Goal: Task Accomplishment & Management: Complete application form

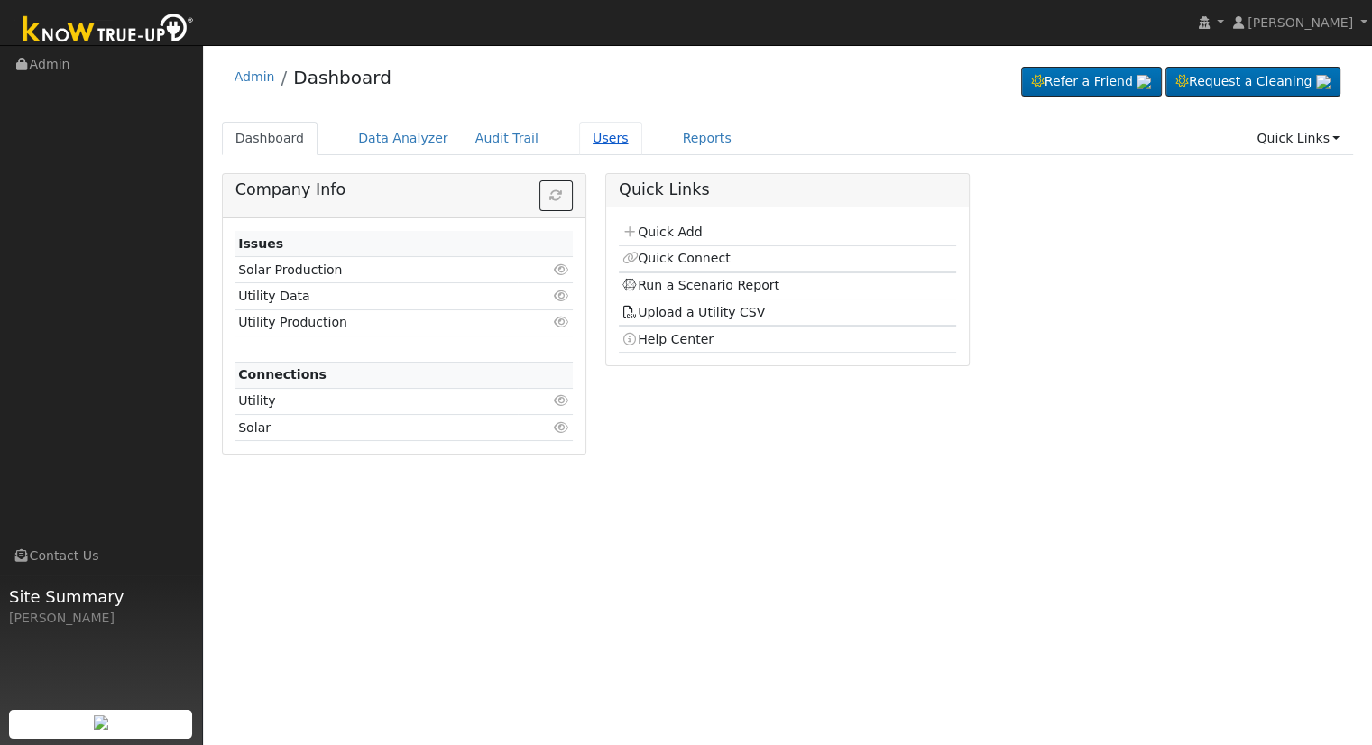
click at [584, 138] on link "Users" at bounding box center [610, 138] width 63 height 33
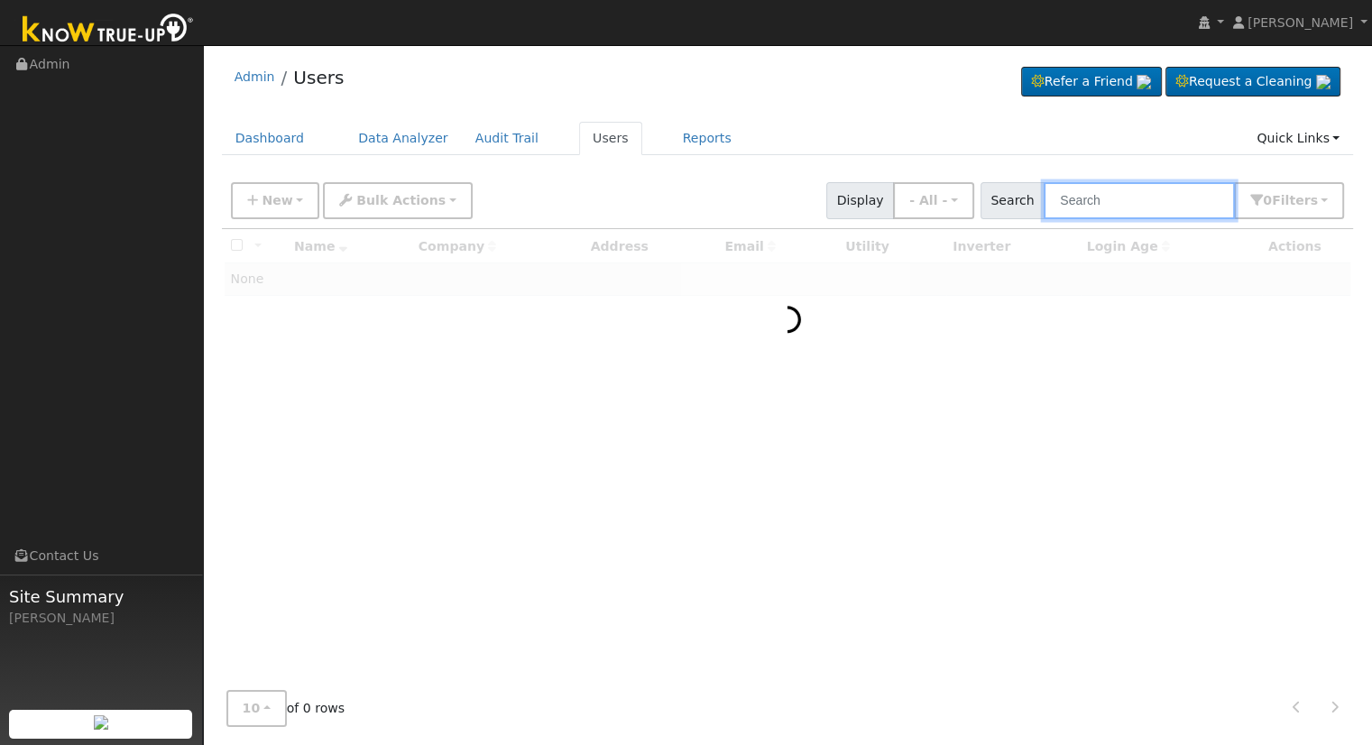
click at [1120, 192] on input "text" at bounding box center [1139, 200] width 191 height 37
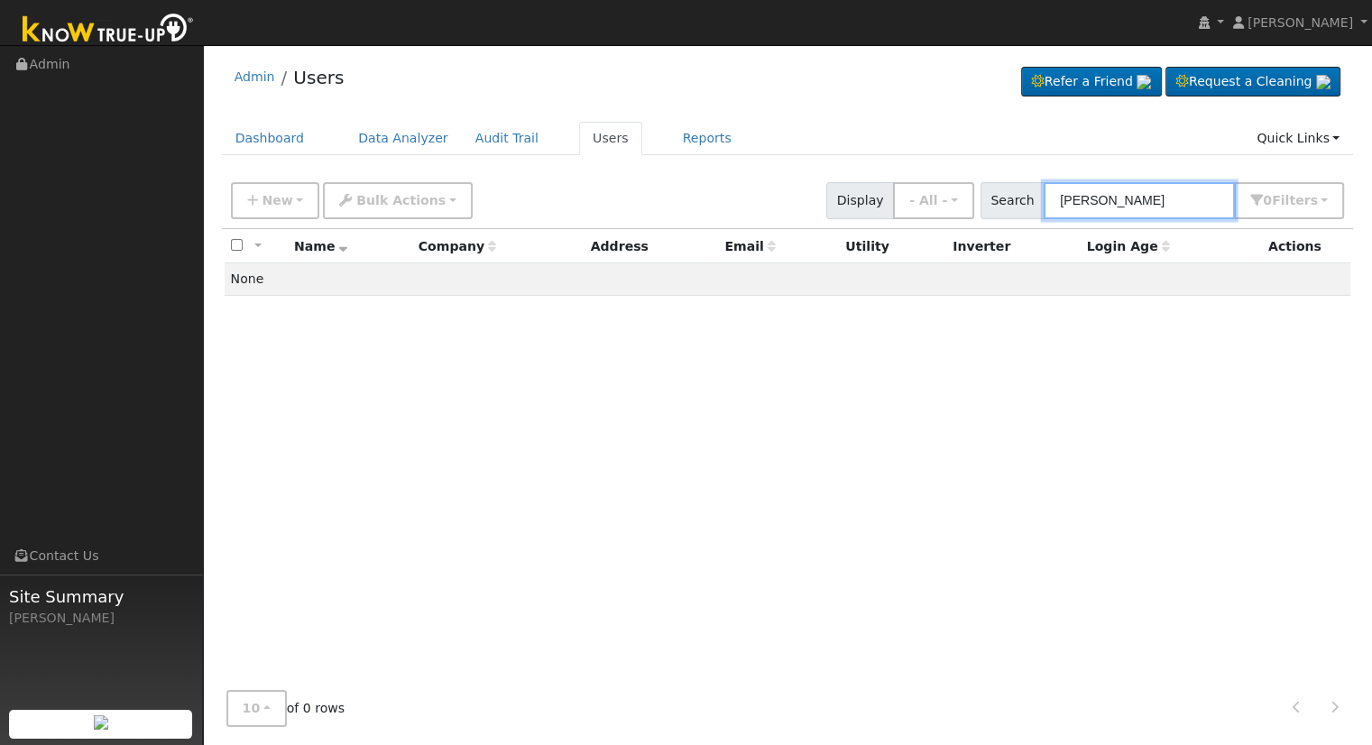
drag, startPoint x: 1139, startPoint y: 205, endPoint x: 852, endPoint y: 198, distance: 286.9
click at [861, 198] on div "New Add User Quick Add Quick Connect Quick Convert Lead Bulk Actions Send Email…" at bounding box center [787, 197] width 1120 height 43
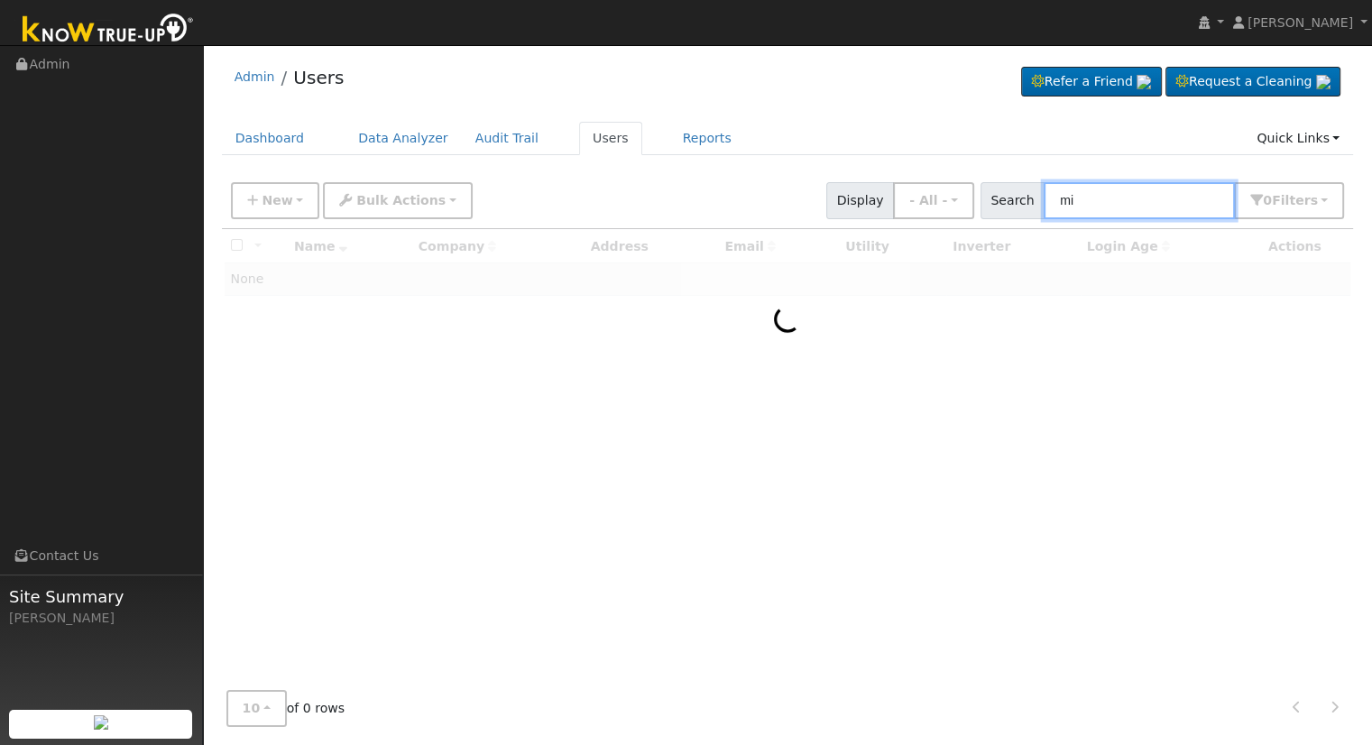
type input "m"
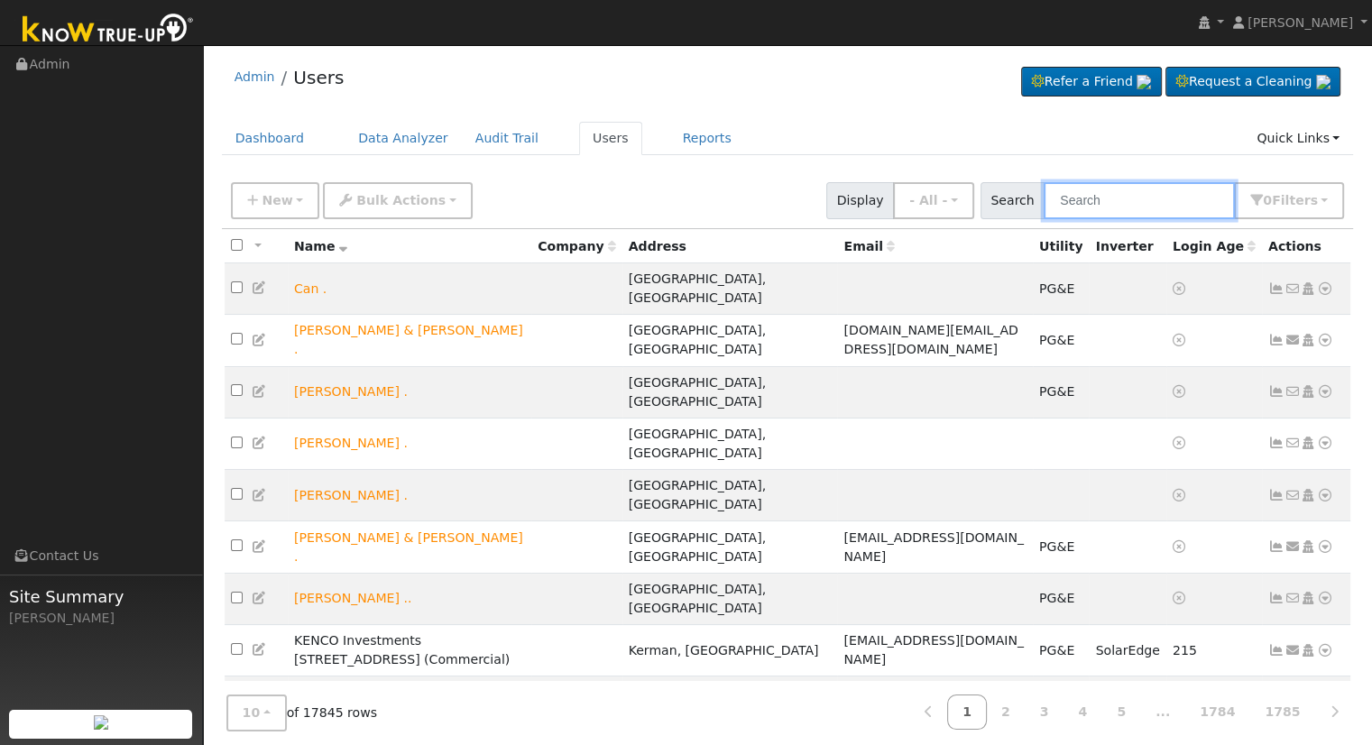
click at [1098, 203] on input "text" at bounding box center [1139, 200] width 191 height 37
click at [253, 201] on icon "button" at bounding box center [252, 200] width 11 height 13
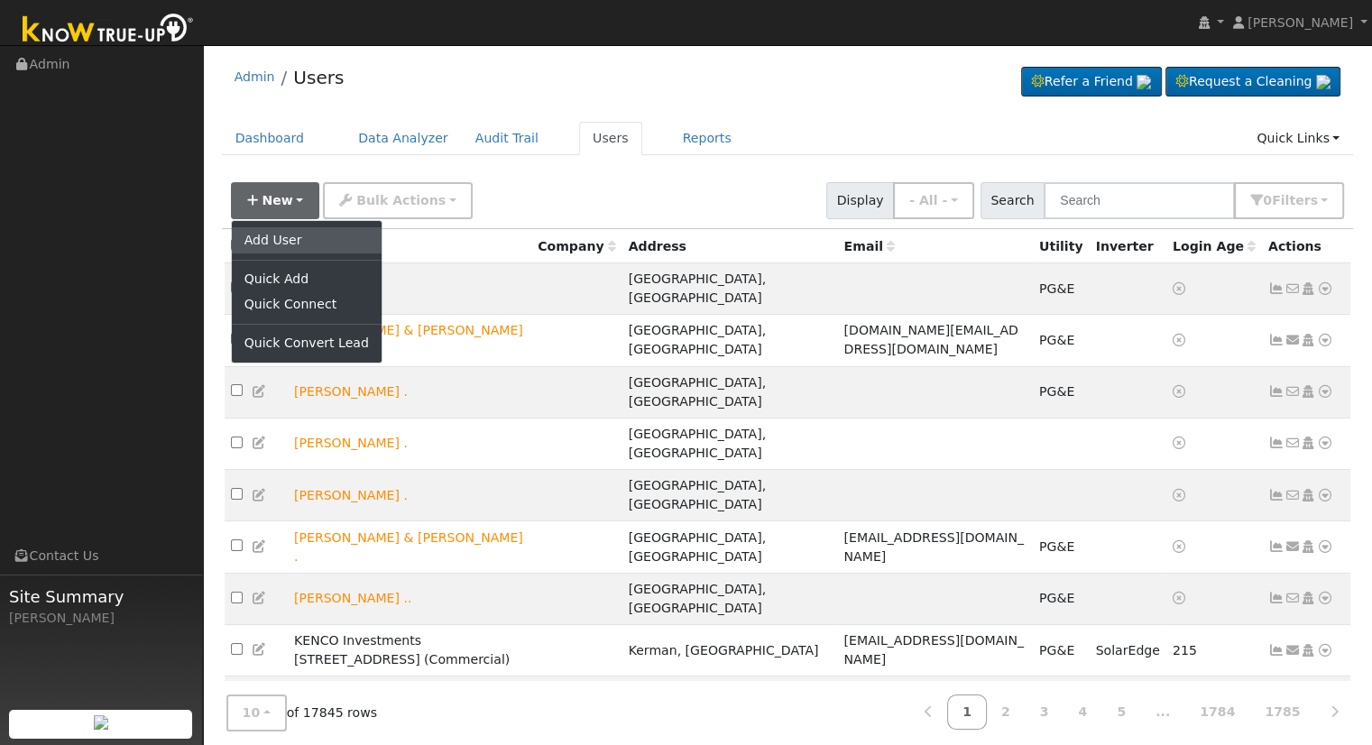
click at [301, 246] on link "Add User" at bounding box center [307, 239] width 150 height 25
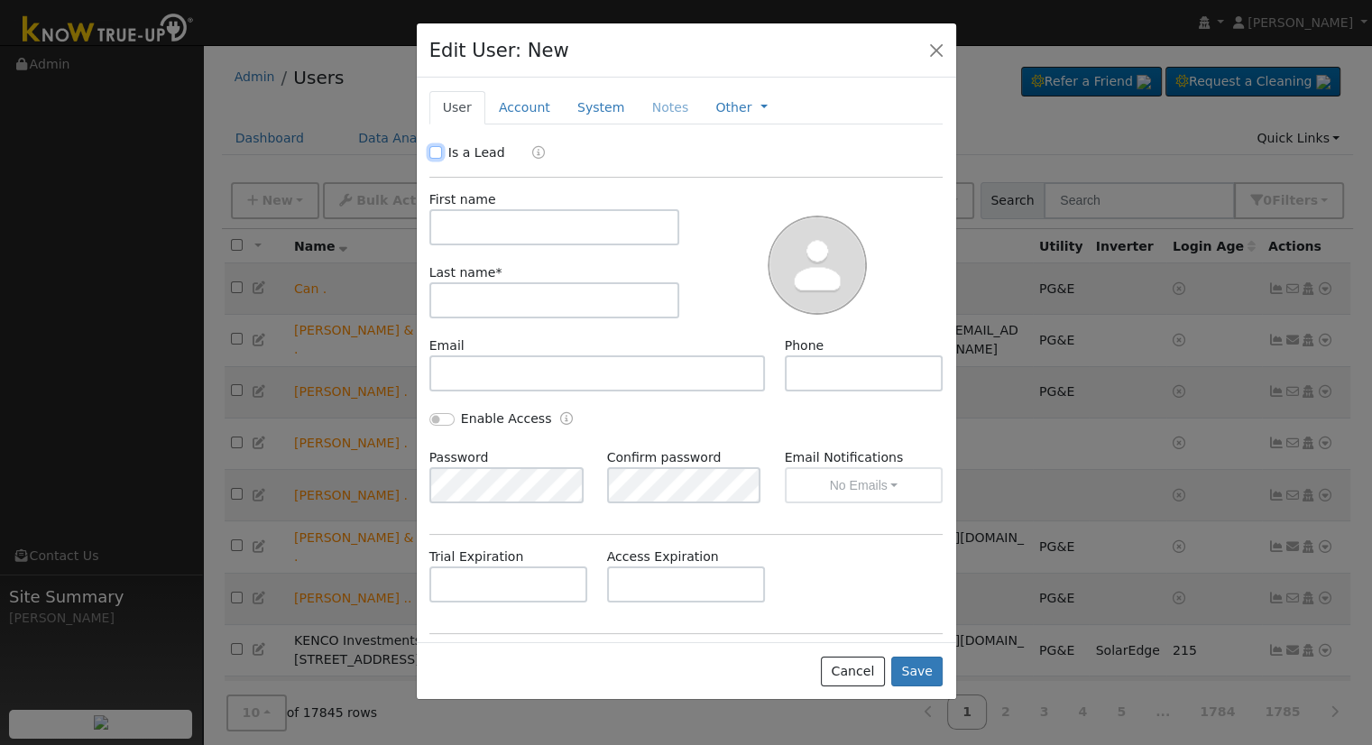
click at [437, 153] on input "Is a Lead" at bounding box center [435, 152] width 13 height 13
checkbox input "true"
click at [480, 234] on input "text" at bounding box center [554, 227] width 251 height 36
type input "Mike"
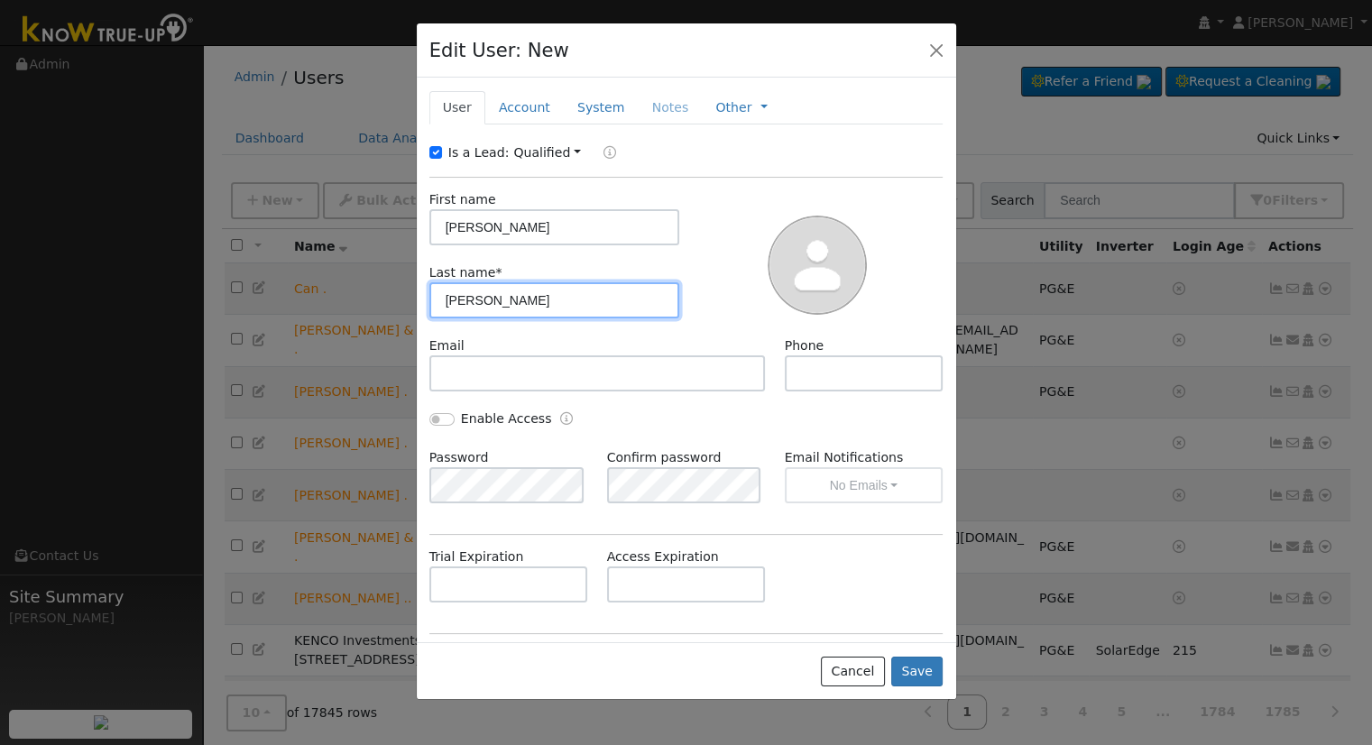
type input "Bockman"
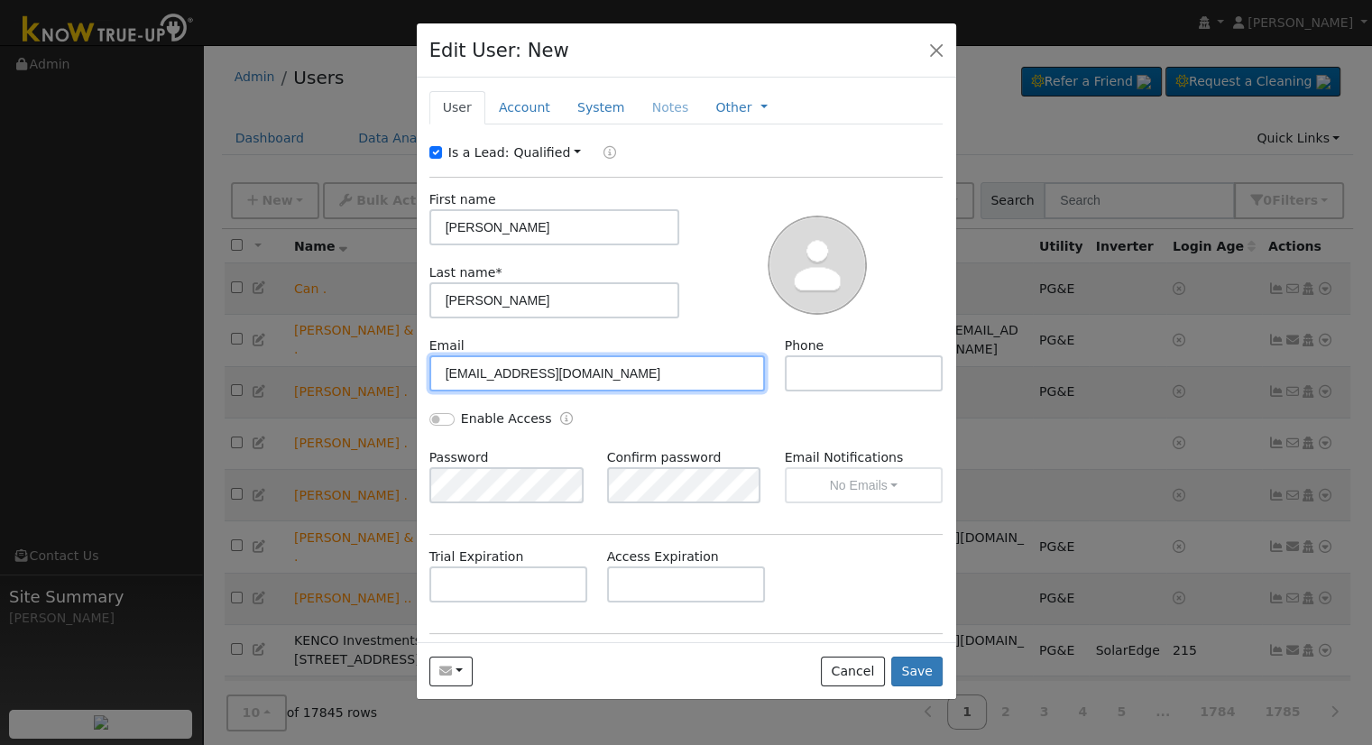
type input "walnut15870@gmail.com"
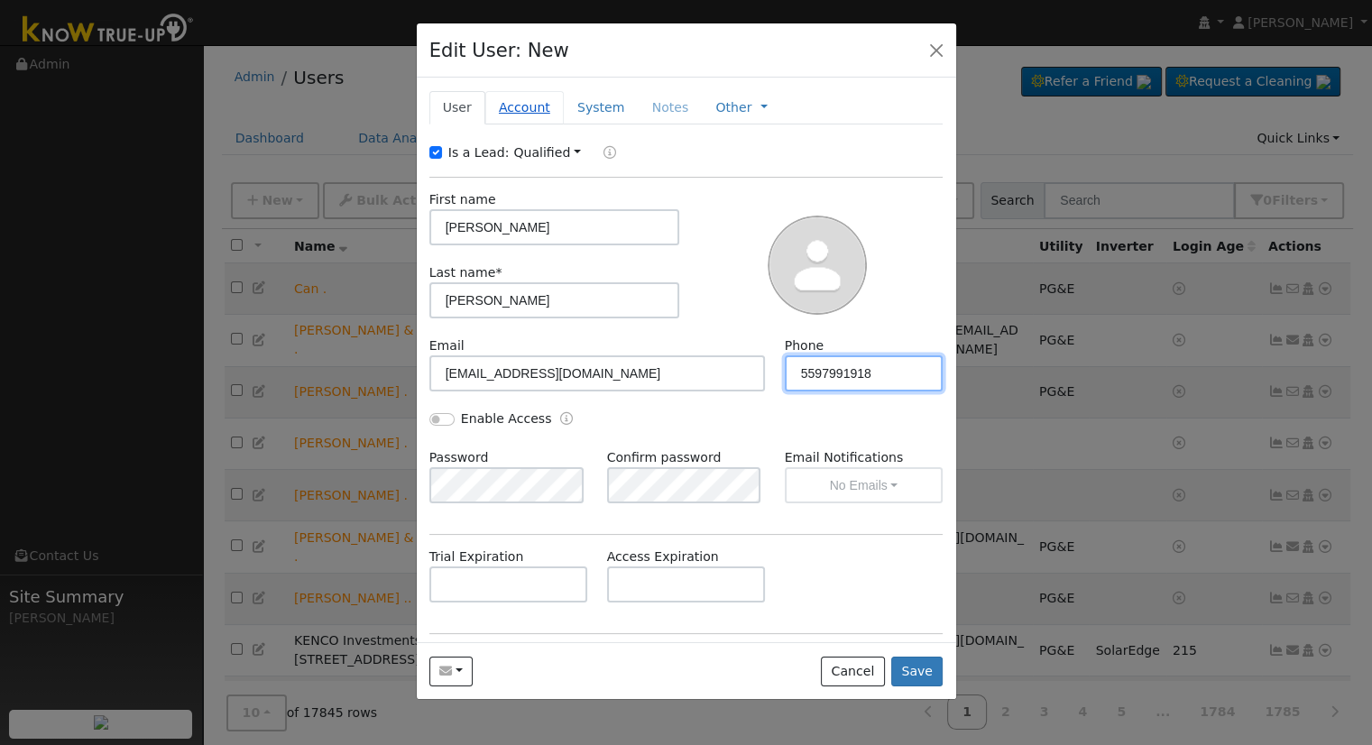
type input "5597991918"
click at [498, 106] on link "Account" at bounding box center [524, 107] width 78 height 33
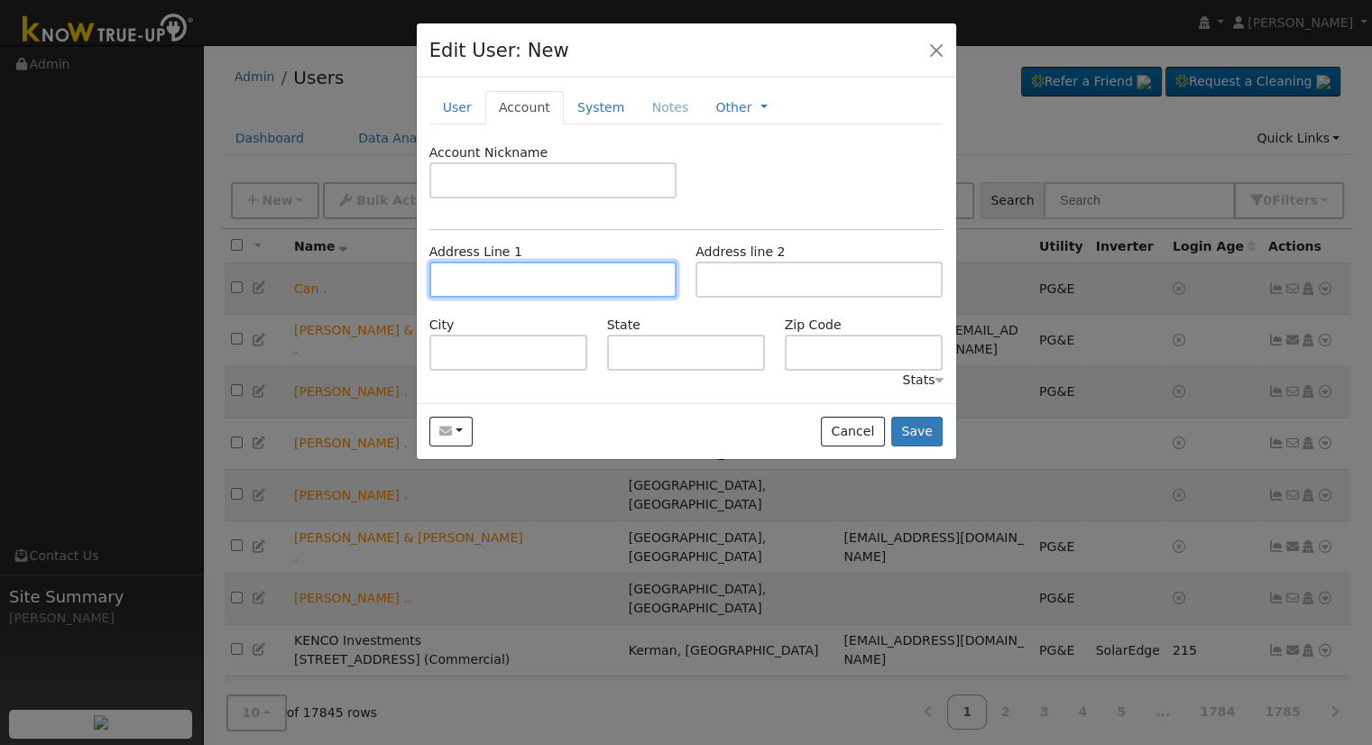
click at [519, 262] on input "text" at bounding box center [552, 280] width 247 height 36
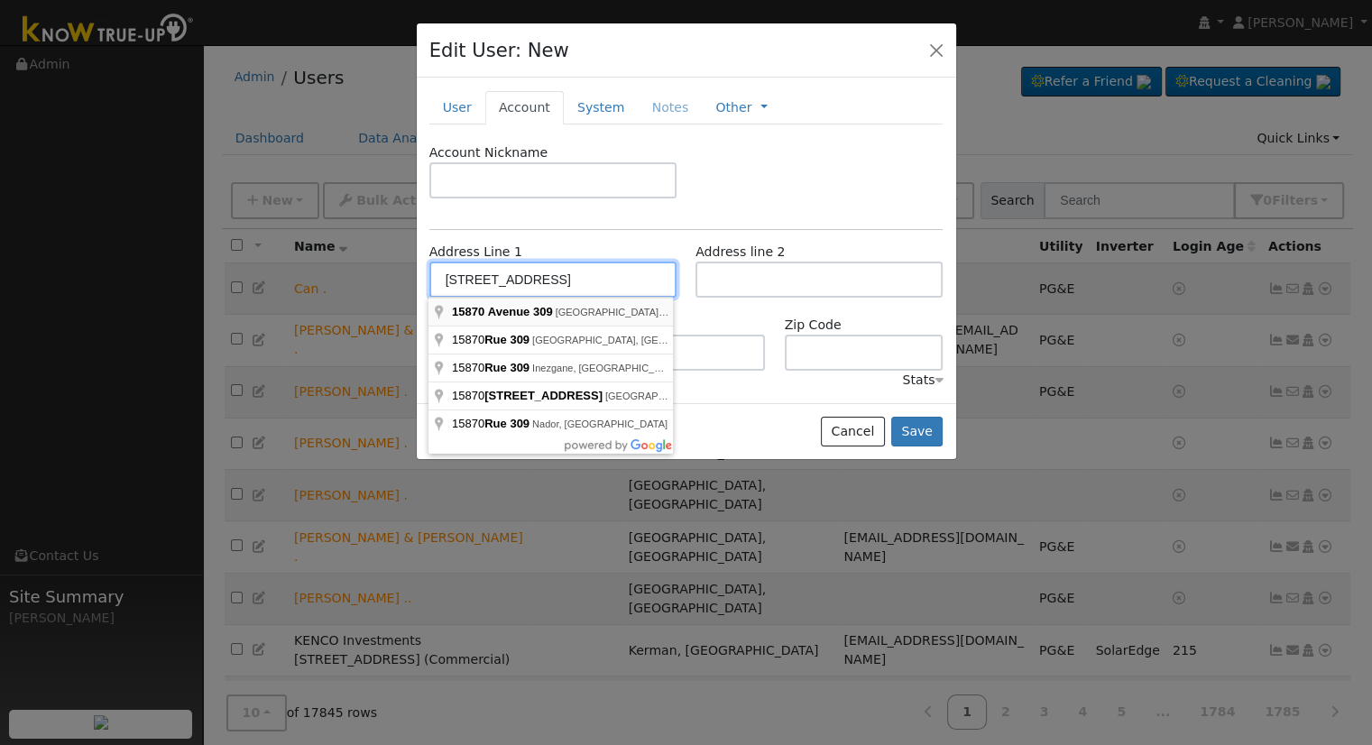
type input "15870 Avenue 309"
type input "Visalia"
type input "CA"
type input "93292"
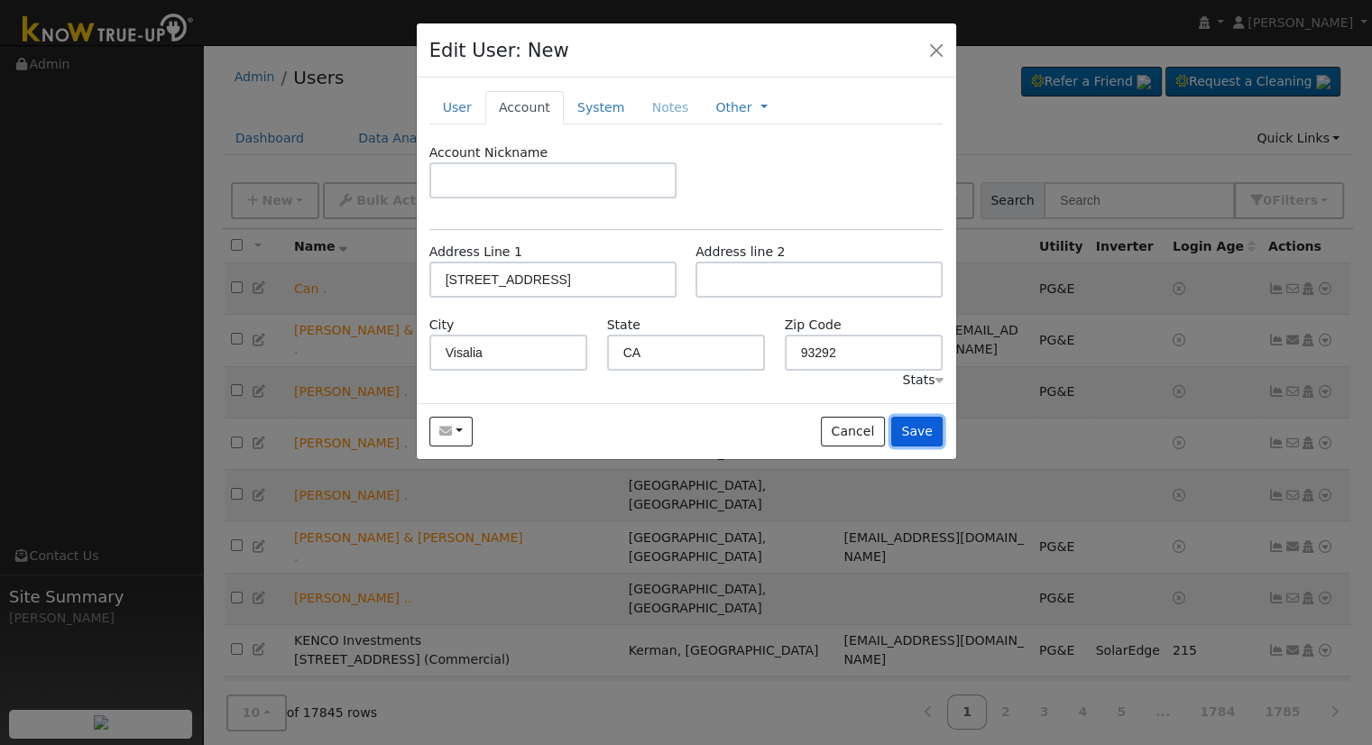
click at [928, 429] on button "Save" at bounding box center [917, 432] width 52 height 31
